Goal: Task Accomplishment & Management: Use online tool/utility

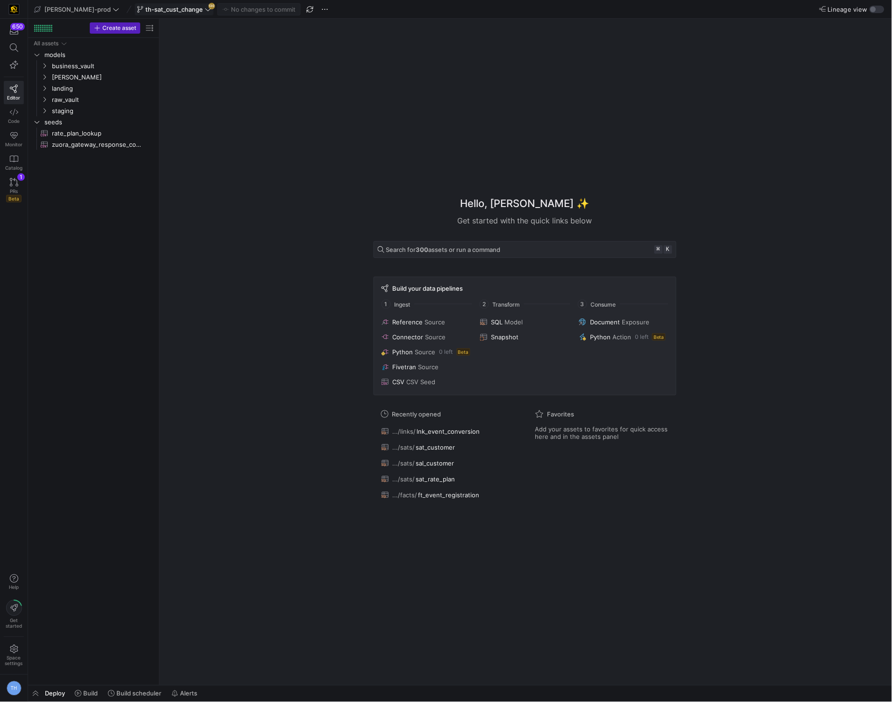
click at [173, 8] on span "th-sat_cust_change" at bounding box center [174, 9] width 58 height 7
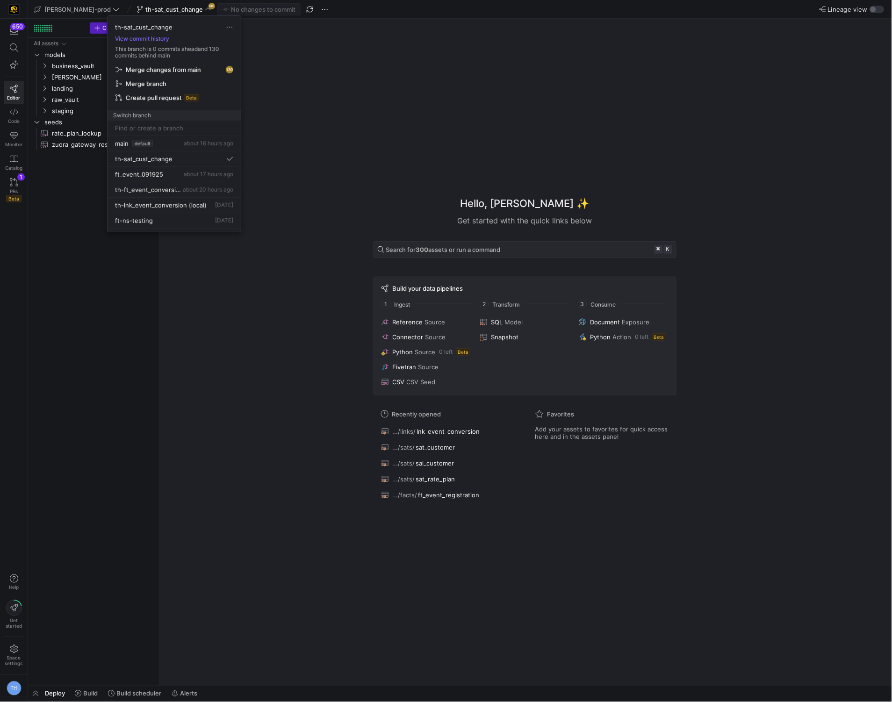
click at [188, 70] on span "Merge changes from main" at bounding box center [163, 69] width 75 height 7
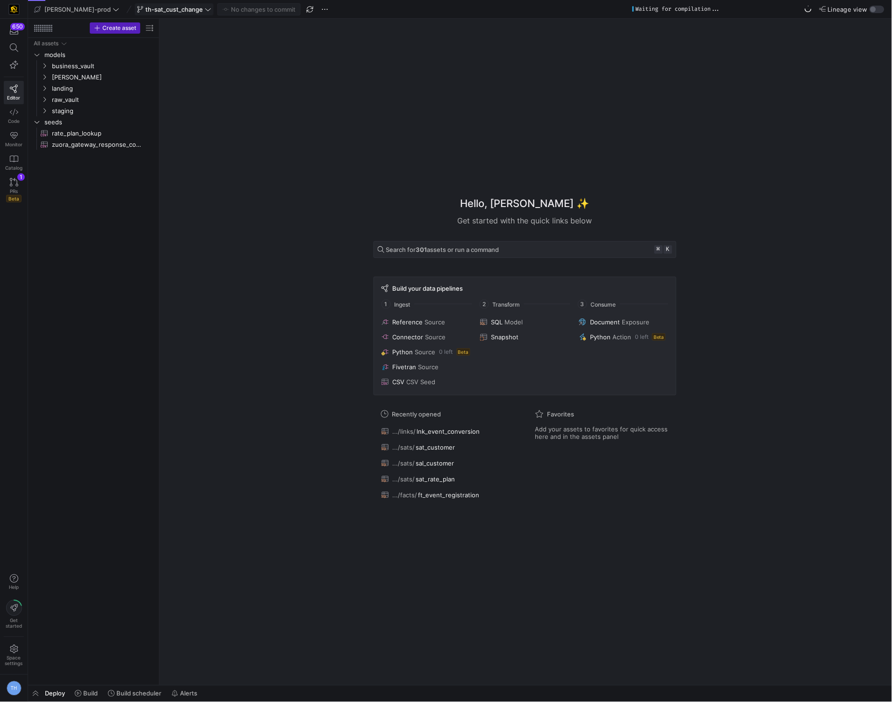
click at [160, 10] on span "th-sat_cust_change" at bounding box center [174, 9] width 58 height 7
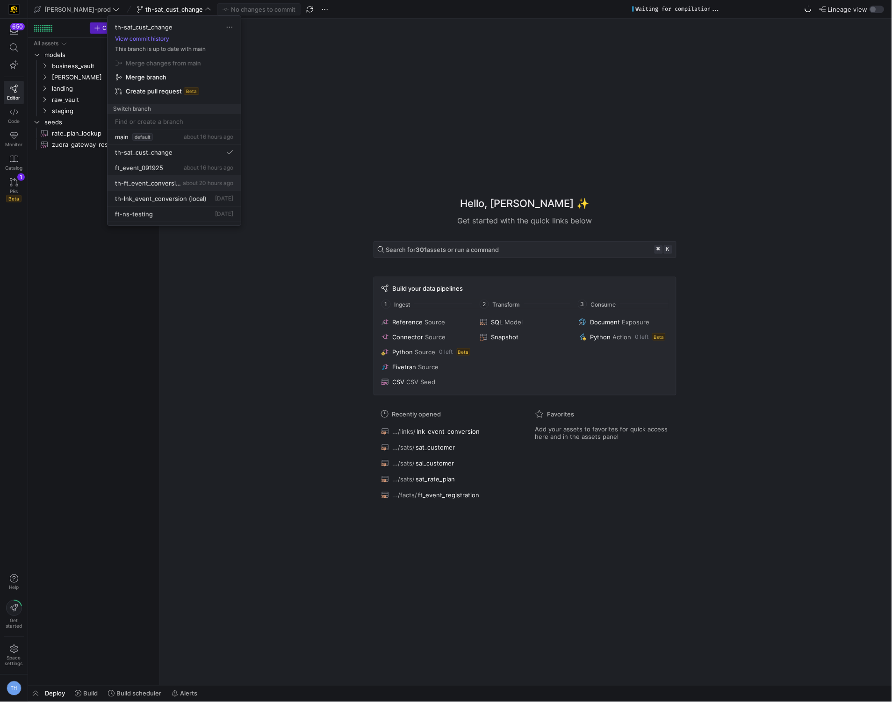
click at [204, 188] on button "th-ft_event_conversion about 20 hours ago" at bounding box center [174, 183] width 133 height 15
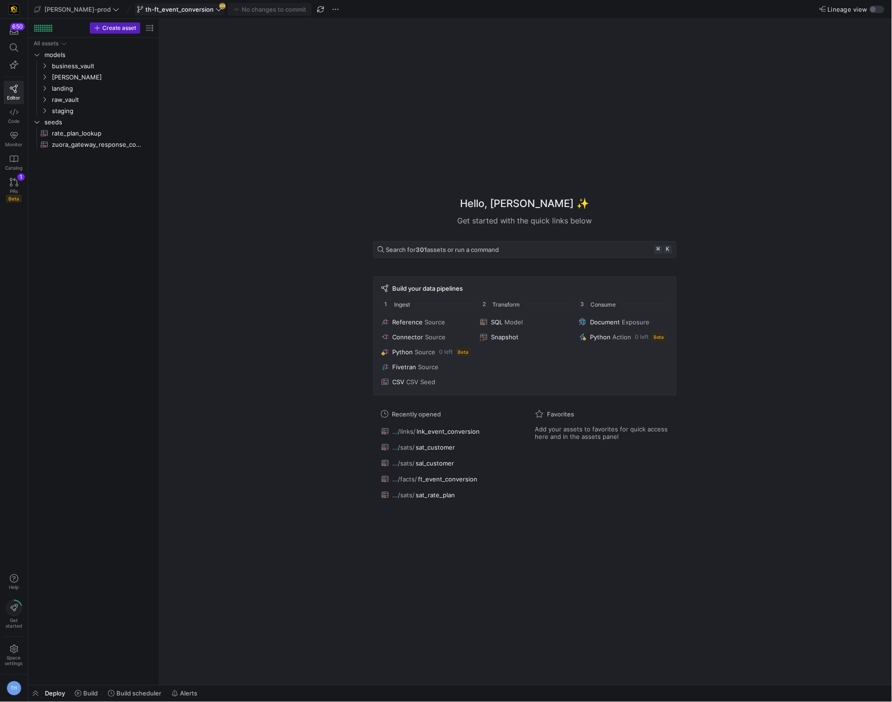
click at [216, 9] on icon at bounding box center [219, 9] width 7 height 7
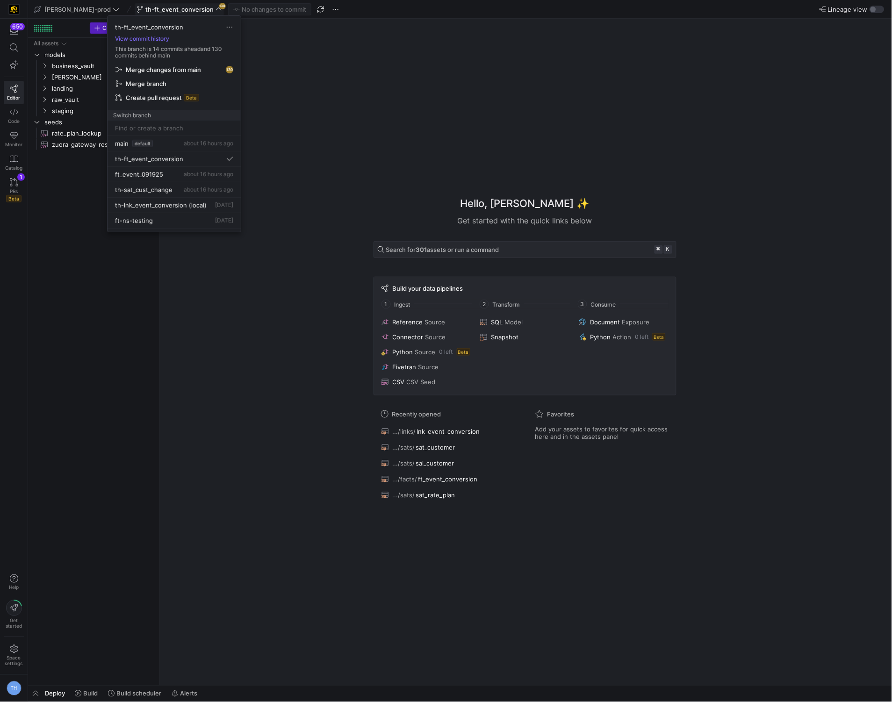
click at [176, 66] on span "Merge changes from main" at bounding box center [163, 69] width 75 height 7
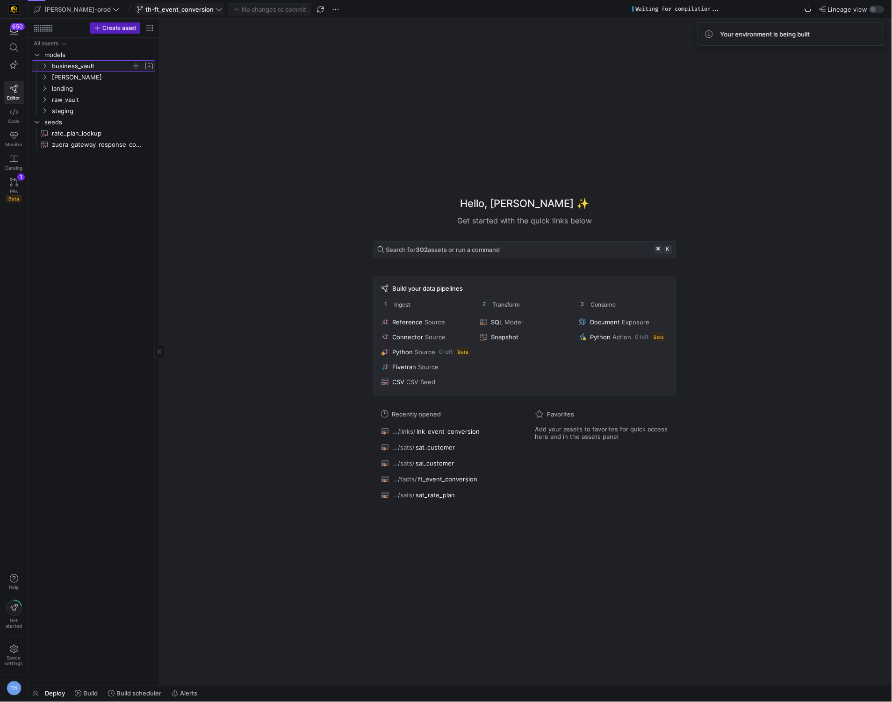
click at [84, 65] on span "business_vault" at bounding box center [91, 66] width 79 height 11
click at [84, 74] on span "[PERSON_NAME]" at bounding box center [91, 77] width 79 height 11
click at [86, 79] on span "[PERSON_NAME]" at bounding box center [91, 77] width 79 height 11
click at [97, 68] on span "business_vault" at bounding box center [91, 66] width 79 height 11
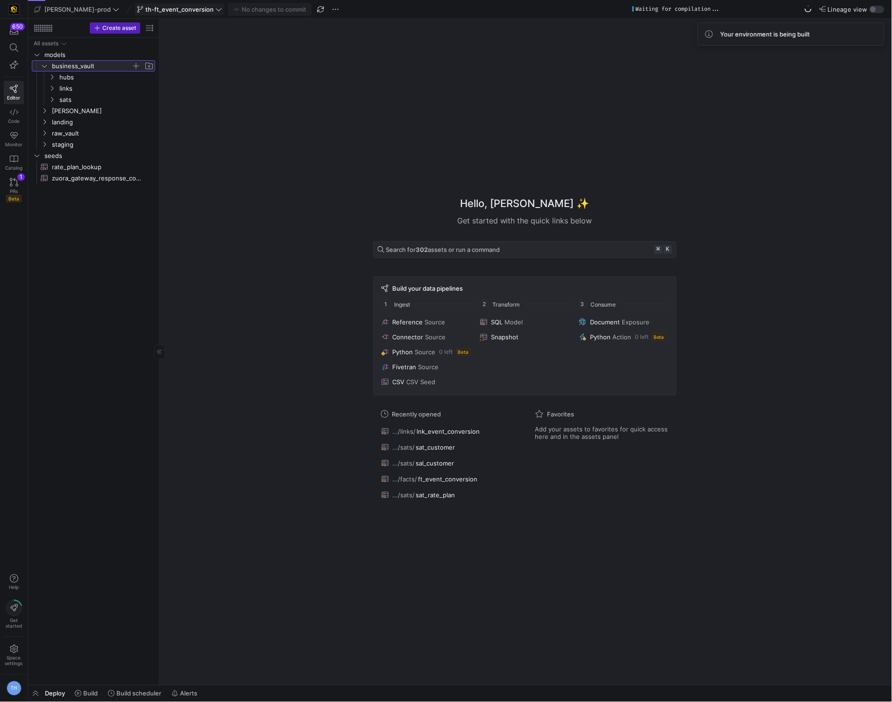
click at [97, 68] on span "business_vault" at bounding box center [91, 66] width 79 height 11
click at [79, 695] on icon at bounding box center [78, 694] width 7 height 7
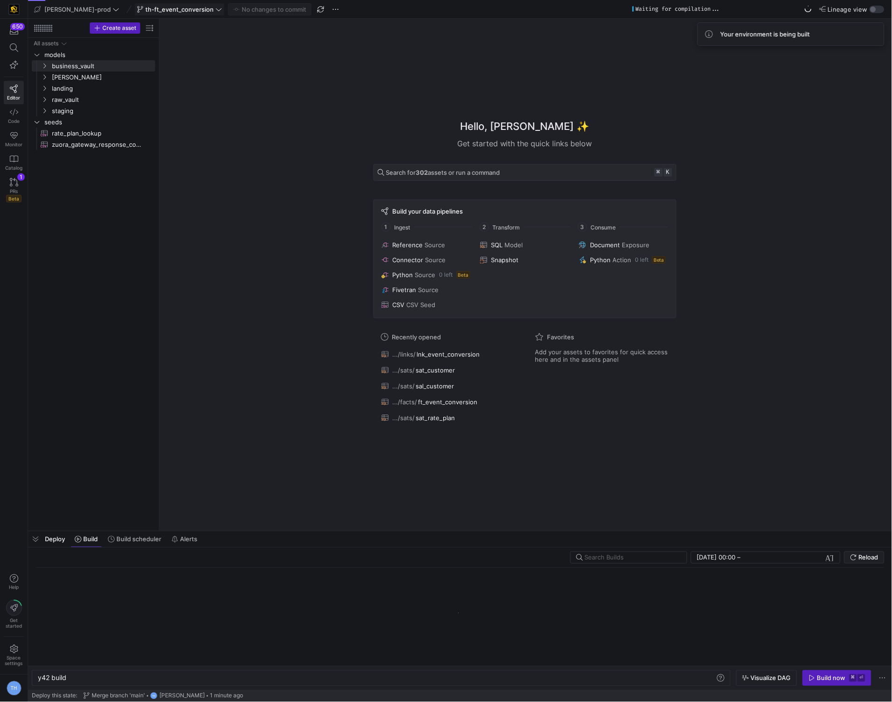
scroll to position [0, 28]
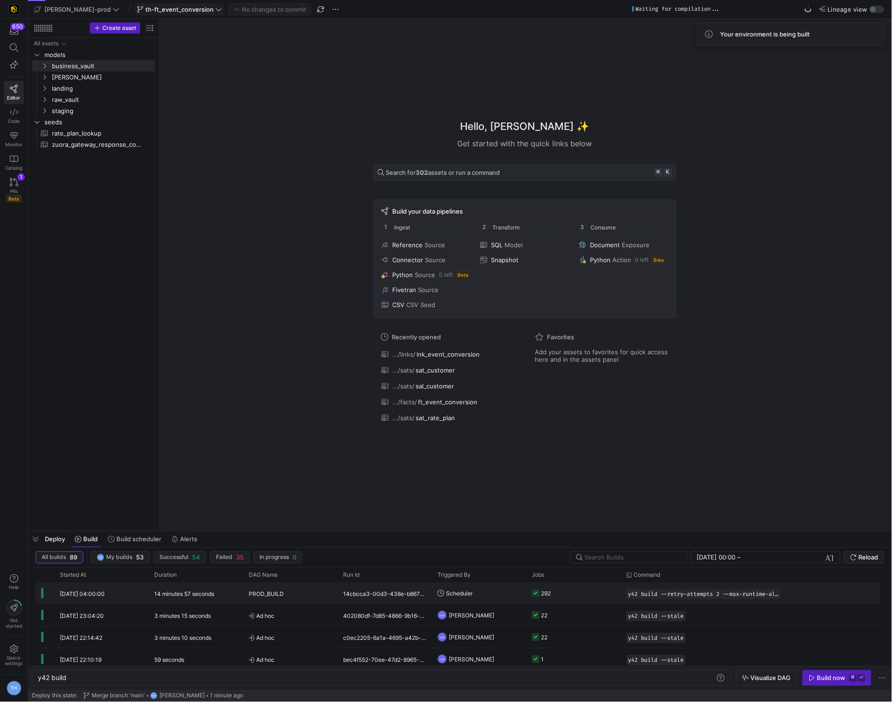
click at [347, 590] on div "14cbcca3-00d3-438e-b867-9122f3624df6" at bounding box center [385, 594] width 94 height 22
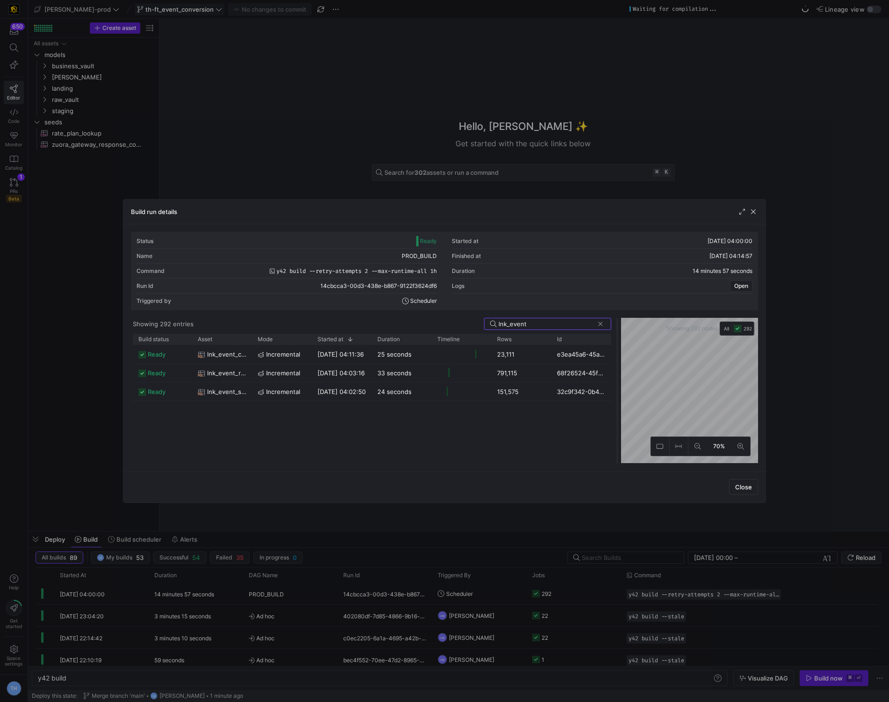
drag, startPoint x: 443, startPoint y: 365, endPoint x: 618, endPoint y: 372, distance: 175.0
click at [618, 372] on div at bounding box center [617, 391] width 4 height 146
type input "lnk_event"
drag, startPoint x: 571, startPoint y: 50, endPoint x: 521, endPoint y: 46, distance: 49.2
click at [571, 50] on div at bounding box center [444, 351] width 889 height 702
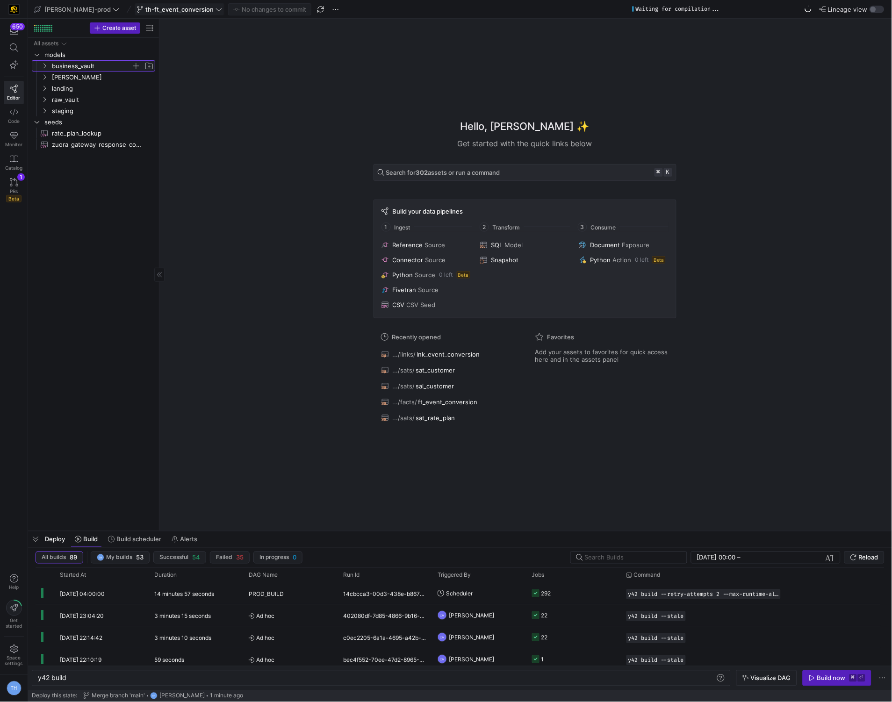
click at [66, 64] on span "business_vault" at bounding box center [91, 66] width 79 height 11
click at [81, 86] on span "links" at bounding box center [95, 88] width 72 height 11
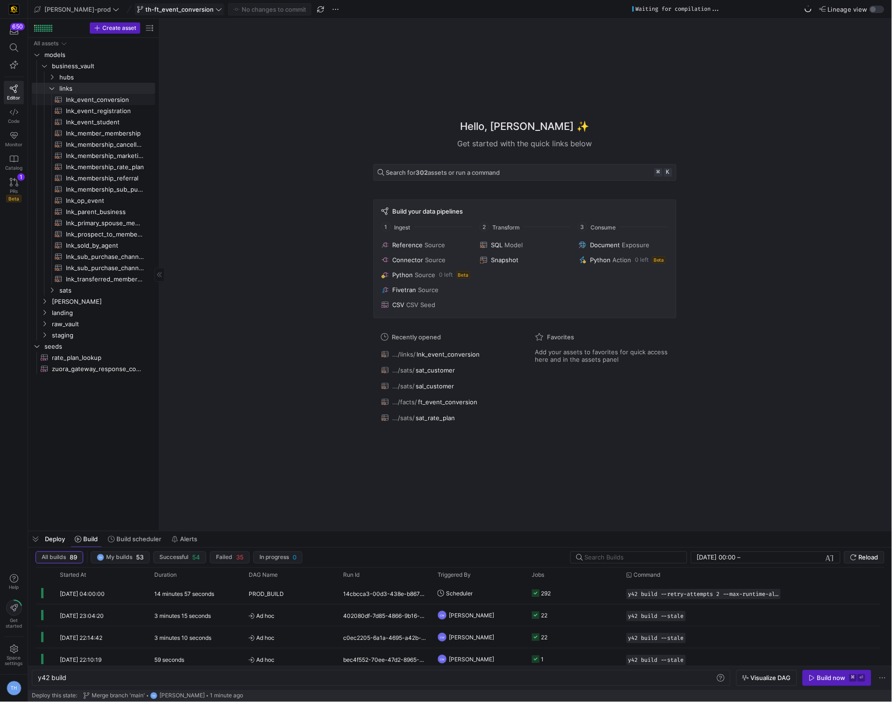
click at [105, 101] on span "lnk_event_conversion​​​​​​​​​​" at bounding box center [105, 99] width 79 height 11
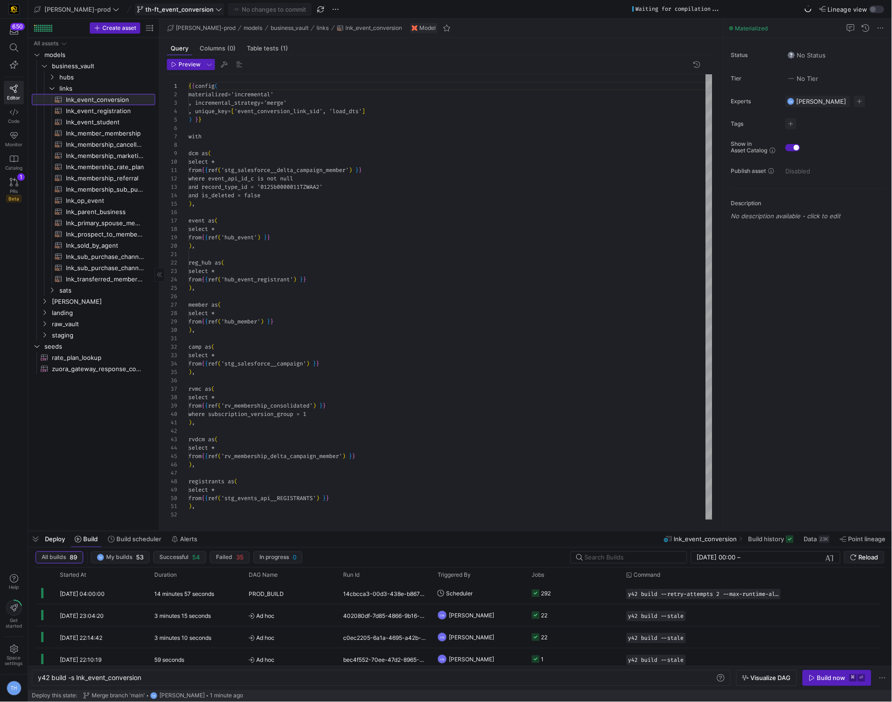
type textarea "y42 build -s lnk_event_conversion"
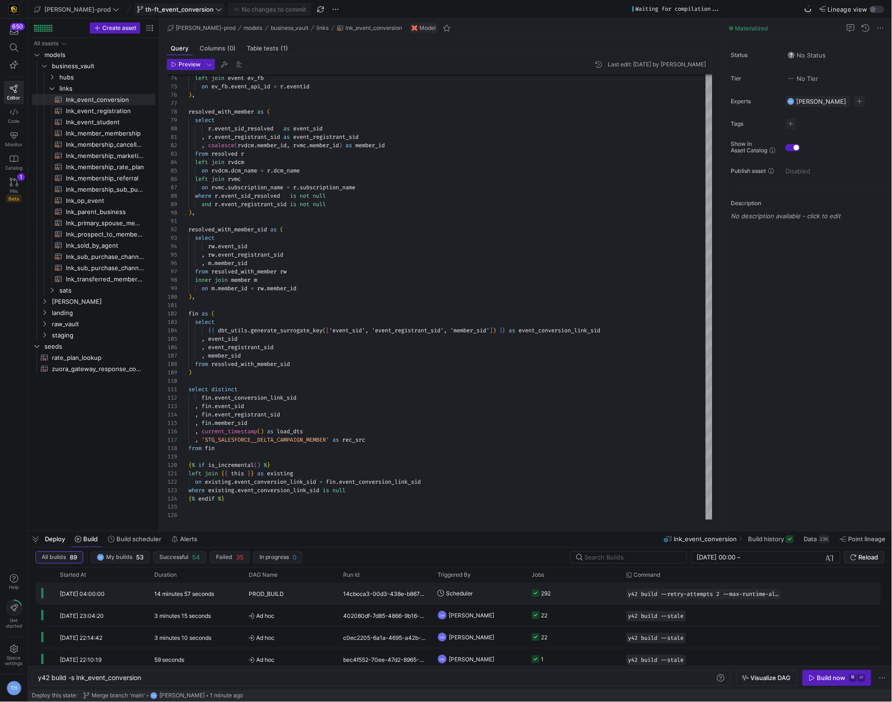
click at [462, 592] on span "Scheduler" at bounding box center [459, 594] width 27 height 22
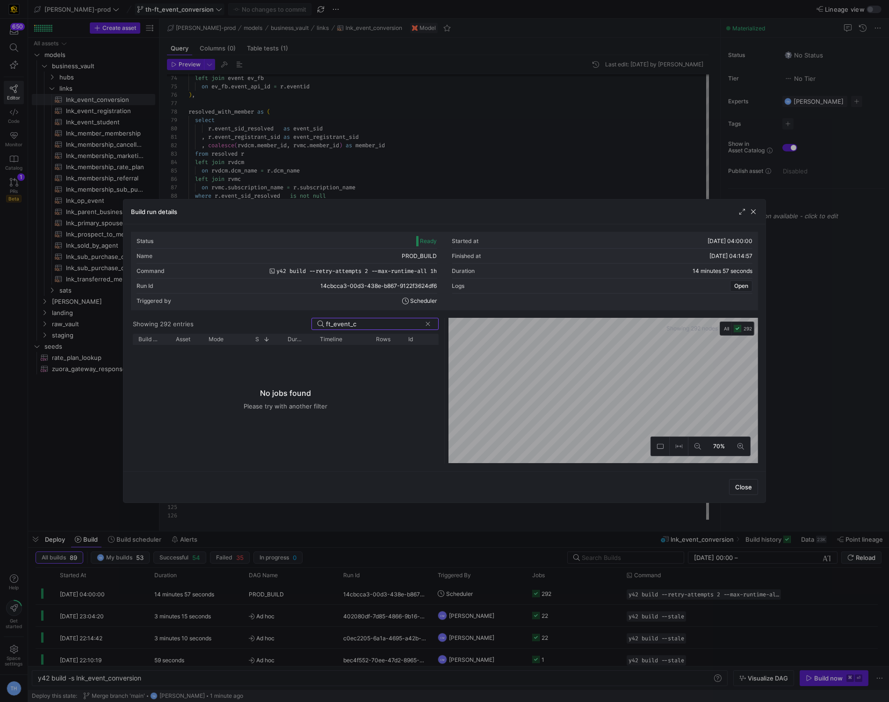
type input "ft_event_c"
click at [317, 133] on div at bounding box center [444, 351] width 889 height 702
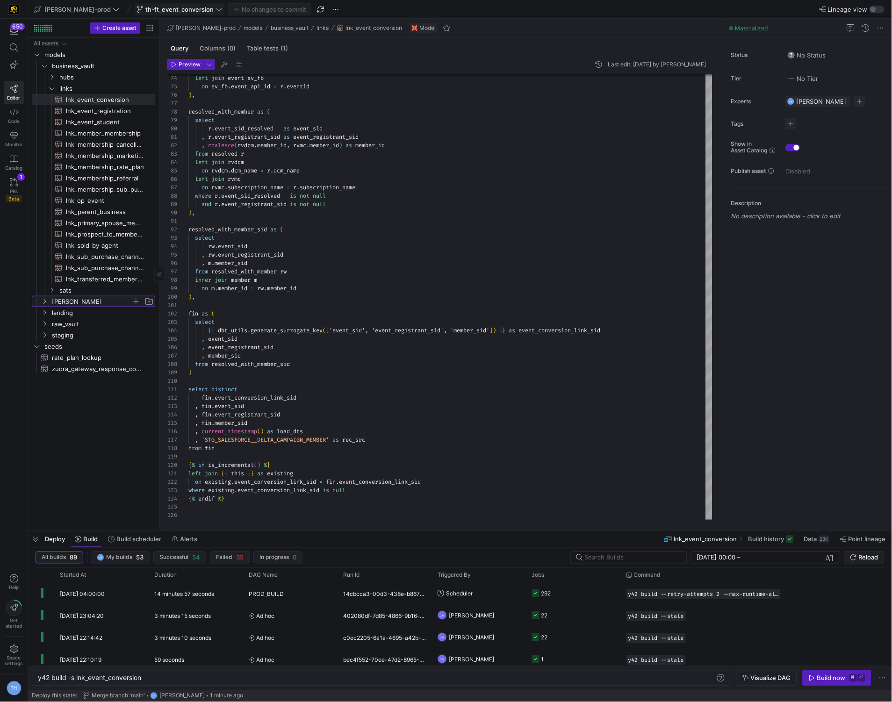
click at [98, 303] on span "[PERSON_NAME]" at bounding box center [91, 301] width 79 height 11
click at [100, 325] on span "facts" at bounding box center [95, 324] width 72 height 11
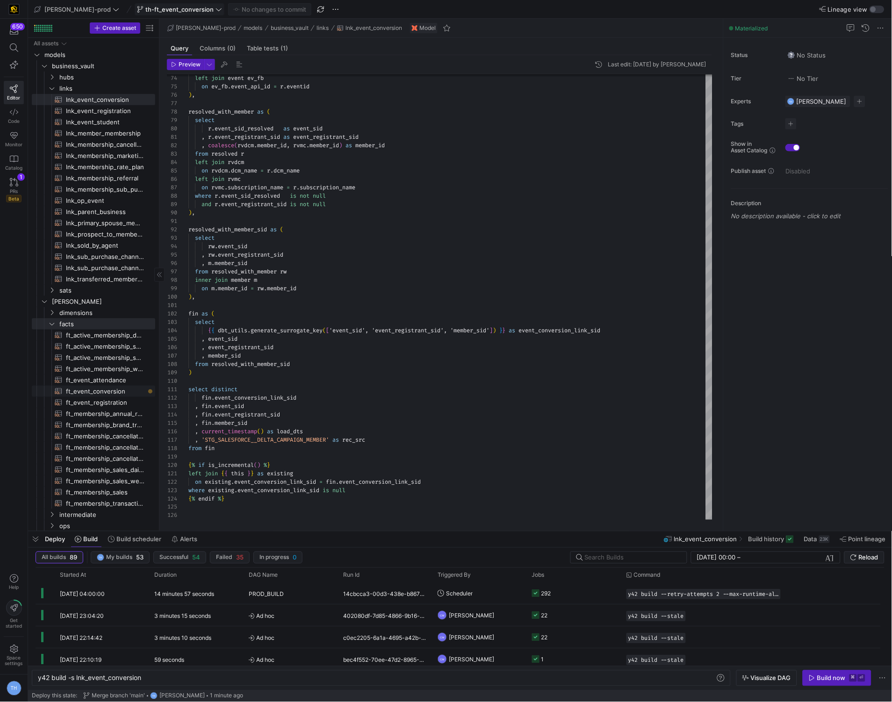
click at [112, 394] on span "ft_event_conversion​​​​​​​​​​" at bounding box center [105, 391] width 79 height 11
type textarea "y42 build -s ft_event_conversion"
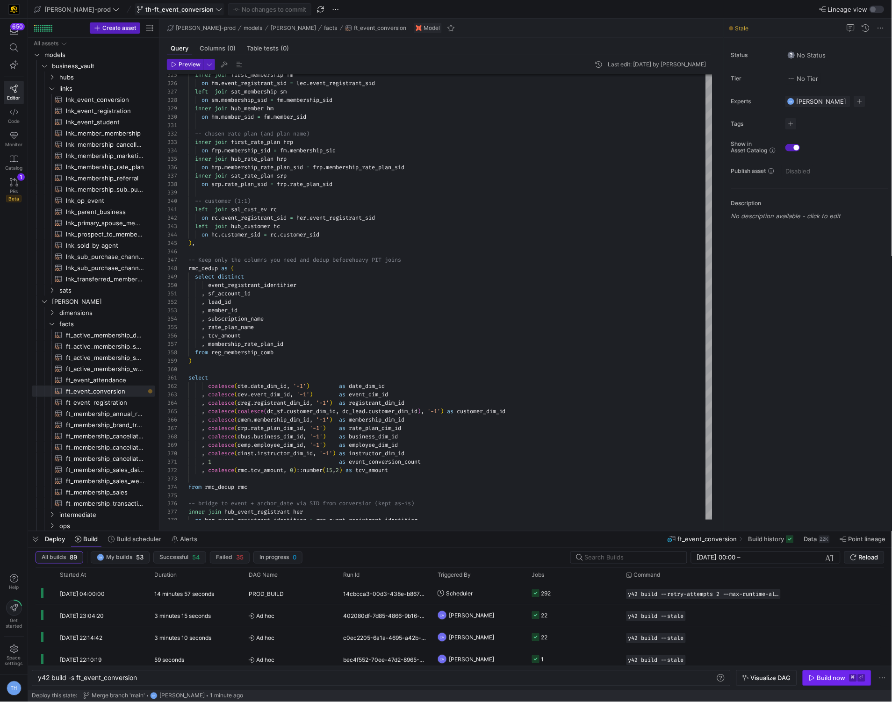
click at [824, 683] on span "button" at bounding box center [837, 678] width 68 height 15
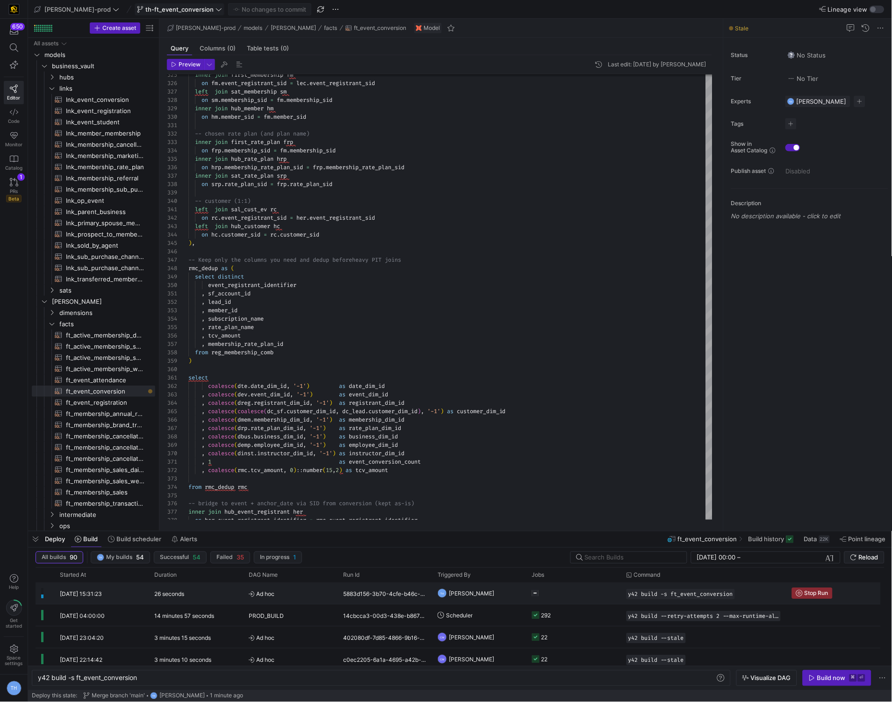
click at [551, 592] on y42-job-status-cell-renderer at bounding box center [573, 594] width 83 height 21
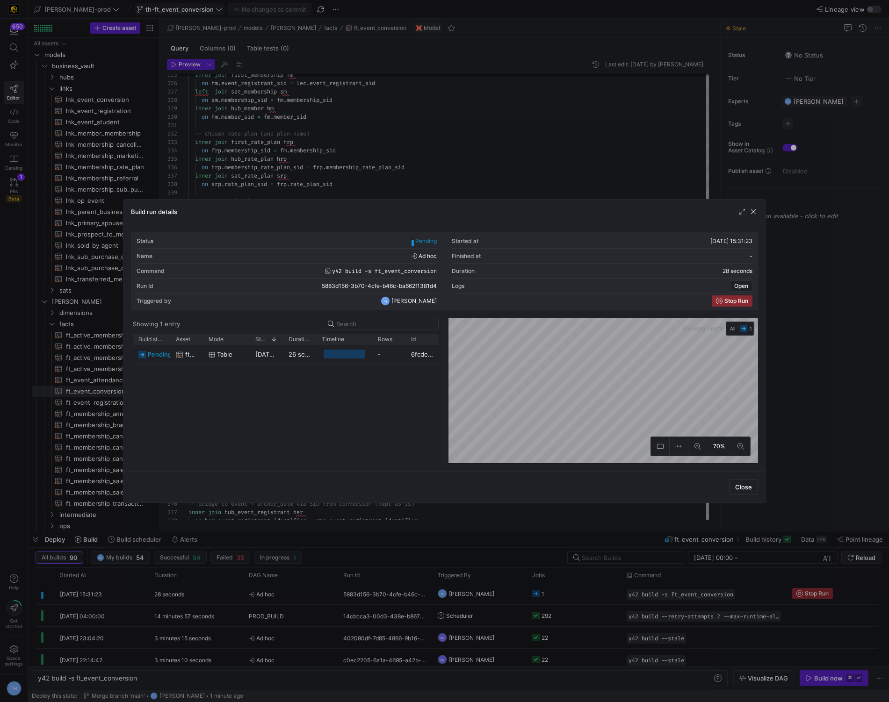
click at [402, 166] on div at bounding box center [444, 351] width 889 height 702
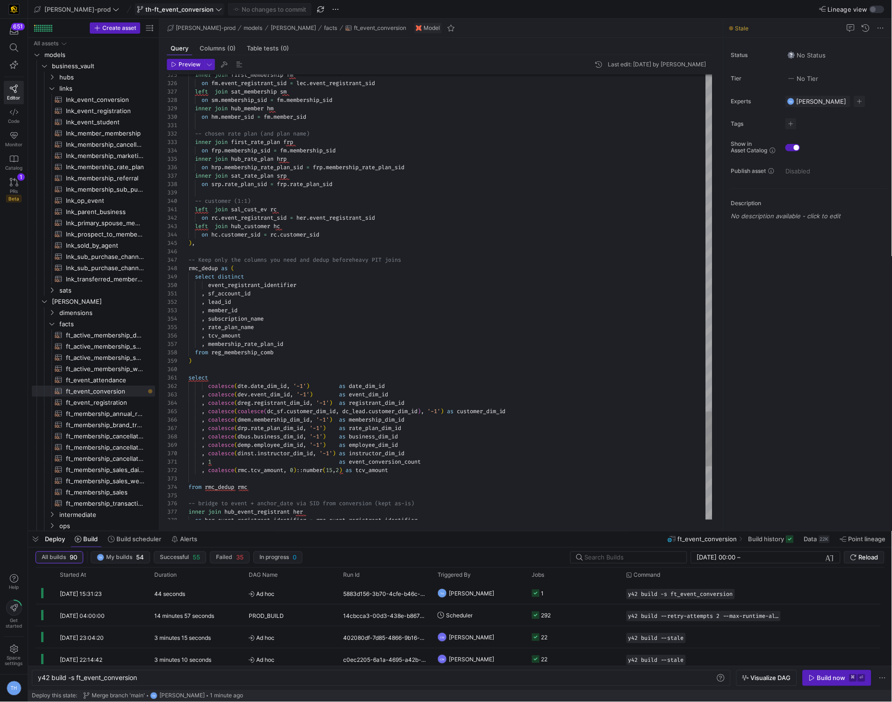
type textarea ", sf_account_id , lead_id , member_id , subscription_name , rate_plan_name , tc…"
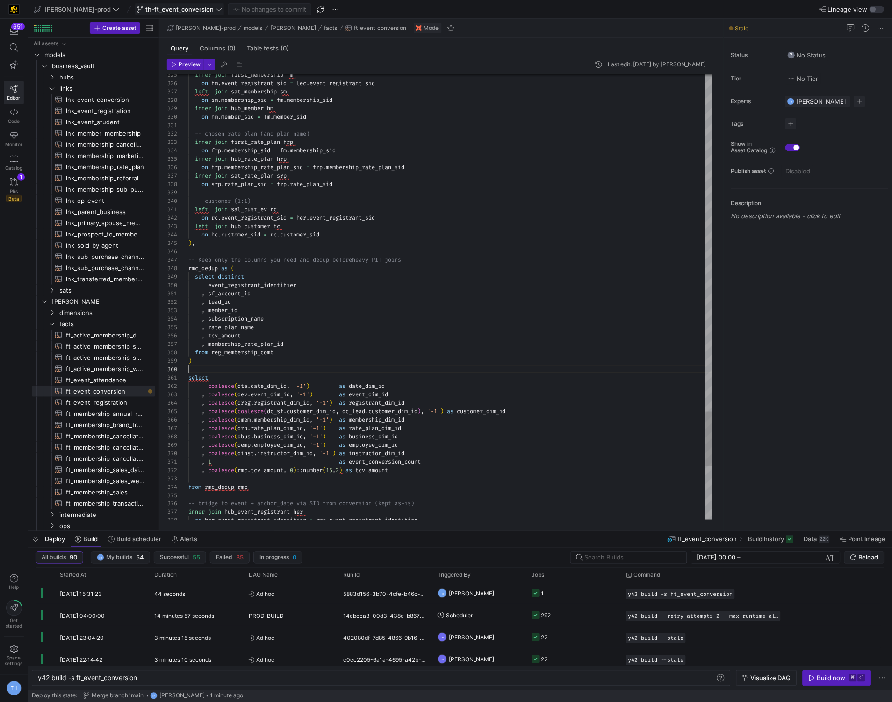
click at [296, 597] on span "Ad hoc" at bounding box center [290, 595] width 83 height 22
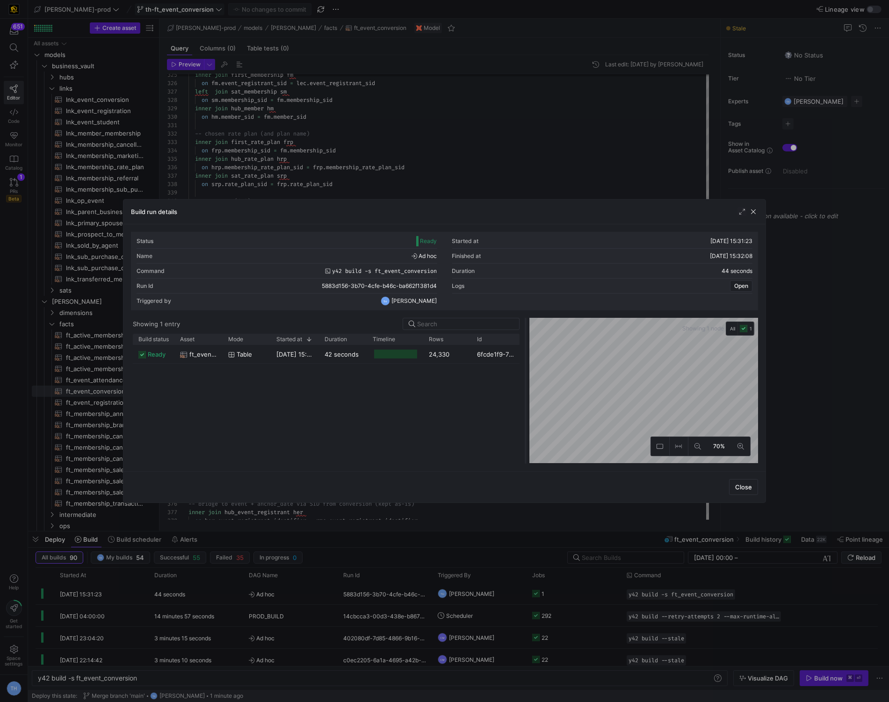
drag, startPoint x: 444, startPoint y: 343, endPoint x: 526, endPoint y: 342, distance: 81.4
click at [526, 342] on div at bounding box center [526, 391] width 4 height 146
click at [500, 164] on div at bounding box center [444, 351] width 889 height 702
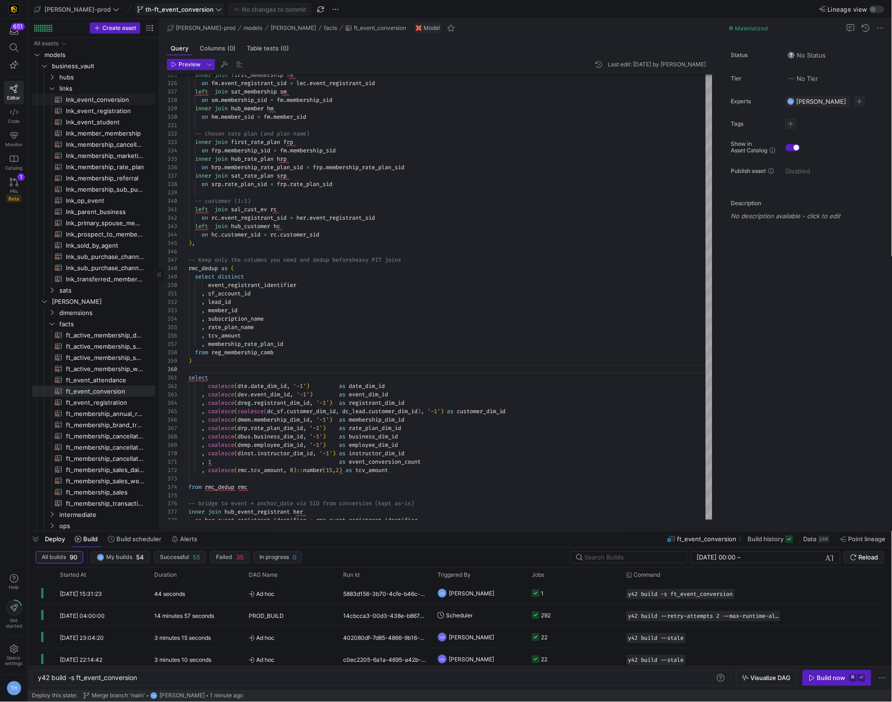
click at [112, 100] on span "lnk_event_conversion​​​​​​​​​​" at bounding box center [105, 99] width 79 height 11
type textarea "y42 build -s lnk_event_conversion"
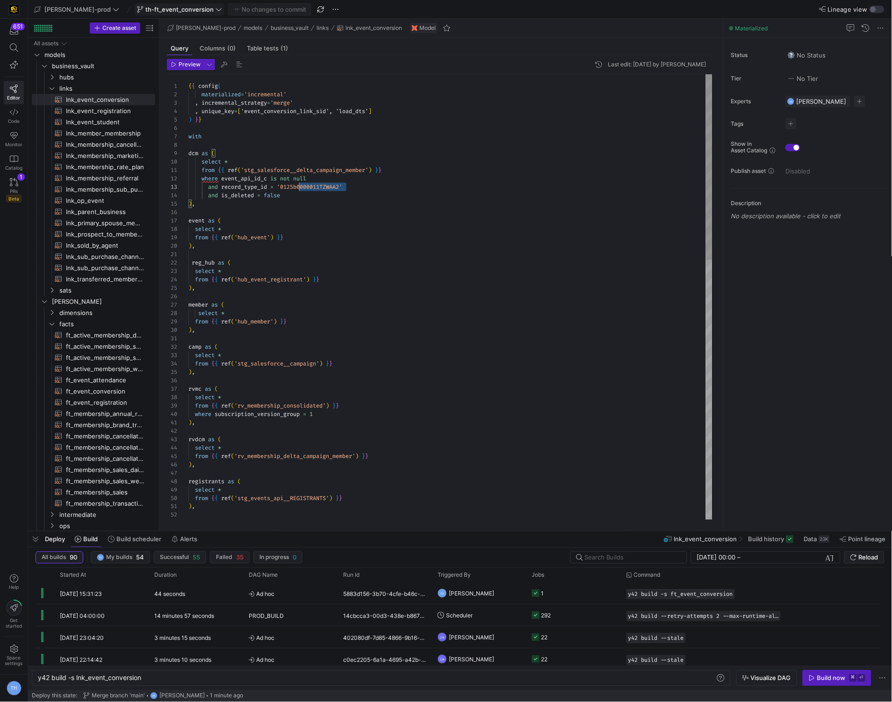
scroll to position [16, 101]
drag, startPoint x: 367, startPoint y: 186, endPoint x: 289, endPoint y: 186, distance: 78.6
click at [289, 186] on div "resolved as ( ) , rvdcm as ( select * from { { ref ( 'rv_membership_delta_campa…" at bounding box center [450, 608] width 524 height 1068
click at [293, 190] on div "resolved as ( ) , rvdcm as ( select * from { { ref ( 'rv_membership_delta_campa…" at bounding box center [450, 608] width 524 height 1068
click at [204, 189] on div "resolved as ( ) , rvdcm as ( select * from { { ref ( 'rv_membership_delta_campa…" at bounding box center [450, 608] width 524 height 1068
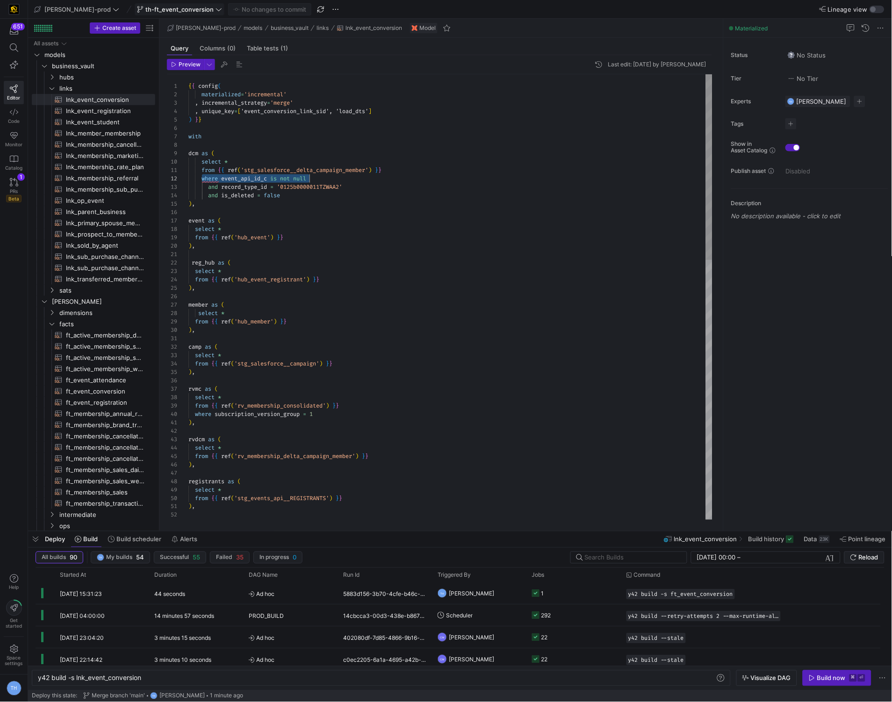
scroll to position [8, 94]
drag, startPoint x: 201, startPoint y: 180, endPoint x: 342, endPoint y: 196, distance: 142.6
click at [342, 196] on div "resolved as ( ) , rvdcm as ( select * from { { ref ( 'rv_membership_delta_campa…" at bounding box center [450, 608] width 524 height 1068
click at [494, 253] on div "resolved as ( ) , rvdcm as ( select * from { { ref ( 'rv_membership_delta_campa…" at bounding box center [450, 608] width 524 height 1068
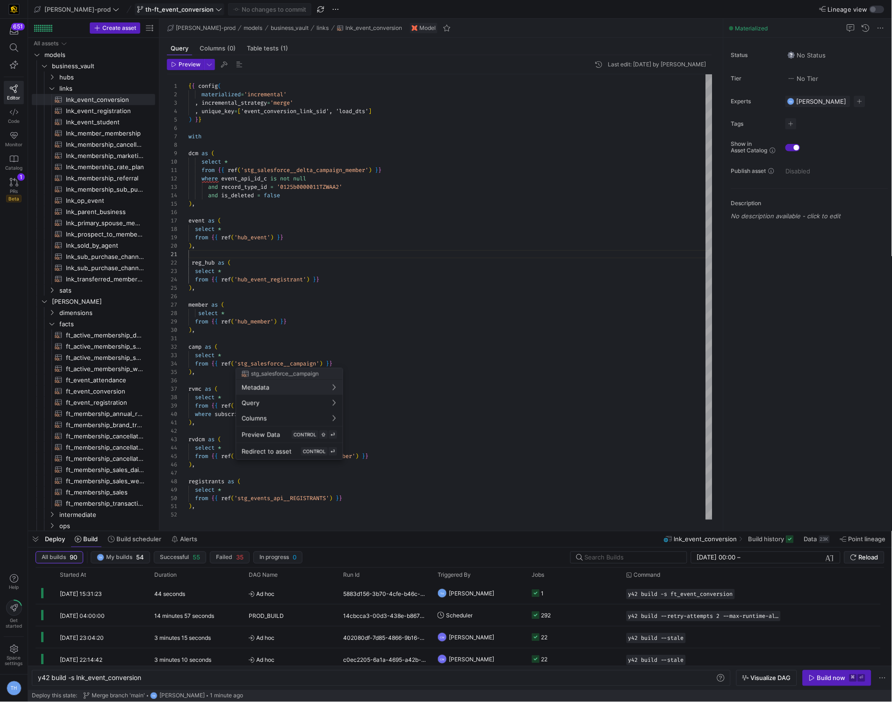
click at [303, 203] on div at bounding box center [446, 351] width 892 height 702
click at [303, 203] on div "resolved as ( ) , rvdcm as ( select * from { { ref ( 'rv_membership_delta_campa…" at bounding box center [450, 608] width 524 height 1068
click at [303, 215] on div "resolved as ( ) , rvdcm as ( select * from { { ref ( 'rv_membership_delta_campa…" at bounding box center [450, 608] width 524 height 1068
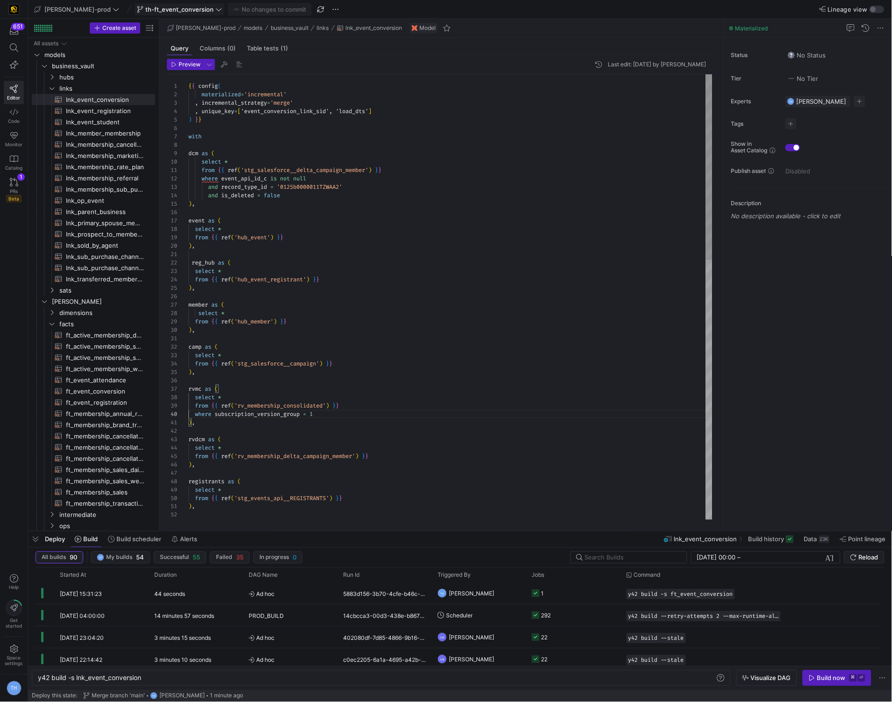
type textarea "), rvdcm as ( select * from {{ ref('rv_membership_delta_campaign_member') }} ),…"
click at [573, 591] on y42-job-status-cell-renderer "1" at bounding box center [573, 594] width 83 height 21
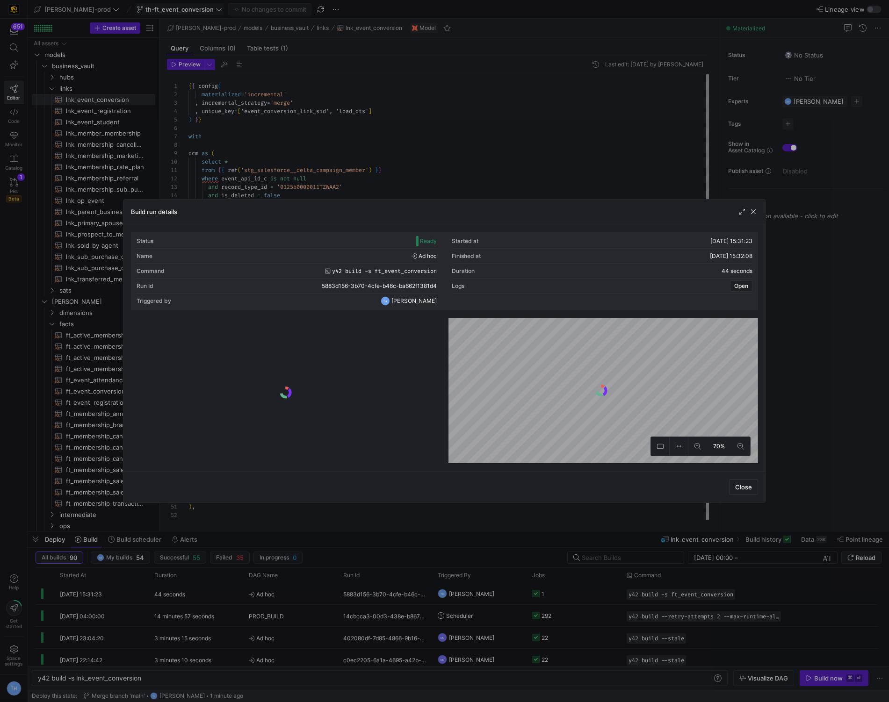
click at [551, 115] on div at bounding box center [444, 351] width 889 height 702
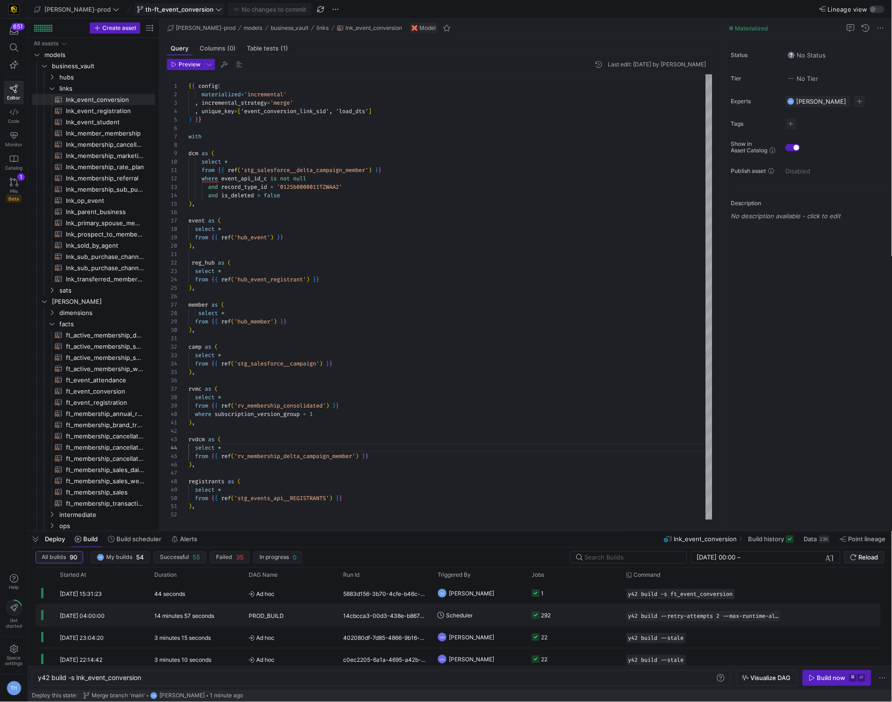
click at [576, 611] on y42-job-status-cell-renderer "292" at bounding box center [573, 616] width 83 height 21
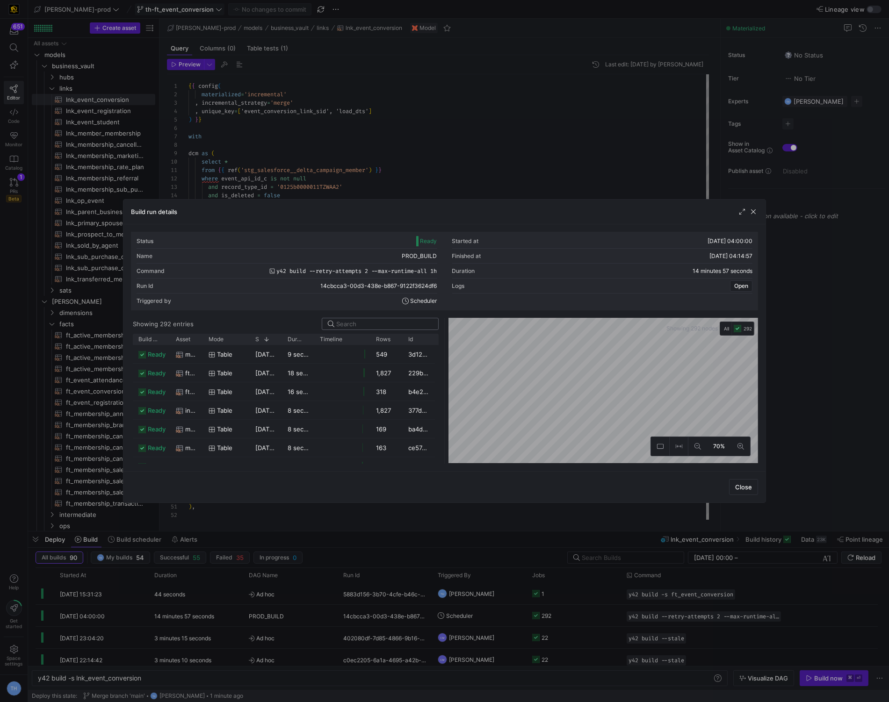
click at [395, 326] on input at bounding box center [384, 323] width 96 height 7
type input "lnk_ev"
click at [438, 150] on div at bounding box center [444, 351] width 889 height 702
